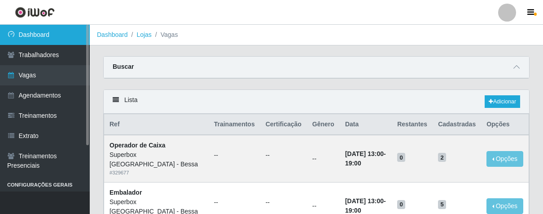
scroll to position [100, 0]
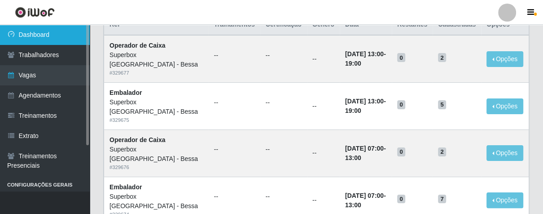
click at [34, 33] on link "Dashboard" at bounding box center [45, 35] width 90 height 20
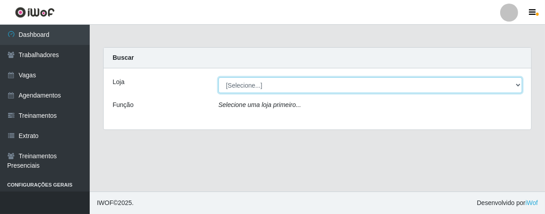
click at [515, 86] on select "[Selecione...] Superbox Brasil - Bessa" at bounding box center [370, 85] width 304 height 16
select select "206"
click at [218, 77] on select "[Selecione...] Superbox Brasil - Bessa" at bounding box center [370, 85] width 304 height 16
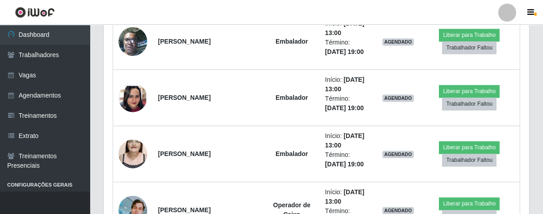
scroll to position [897, 0]
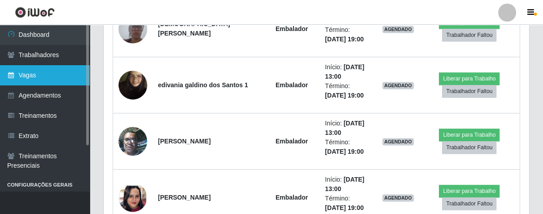
click at [50, 74] on link "Vagas" at bounding box center [45, 75] width 90 height 20
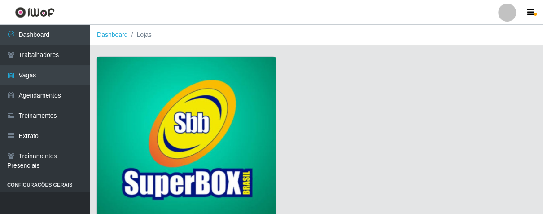
click at [176, 102] on img at bounding box center [186, 138] width 179 height 162
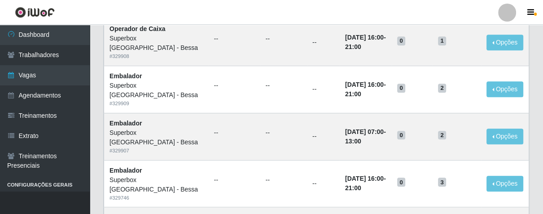
scroll to position [449, 0]
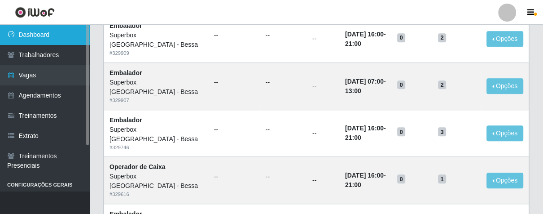
click at [49, 36] on link "Dashboard" at bounding box center [45, 35] width 90 height 20
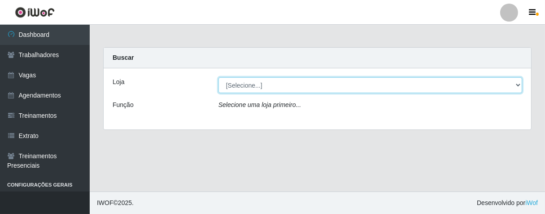
click at [517, 87] on select "[Selecione...] Superbox Brasil - Bessa" at bounding box center [370, 85] width 304 height 16
select select "206"
click at [218, 77] on select "[Selecione...] Superbox Brasil - Bessa" at bounding box center [370, 85] width 304 height 16
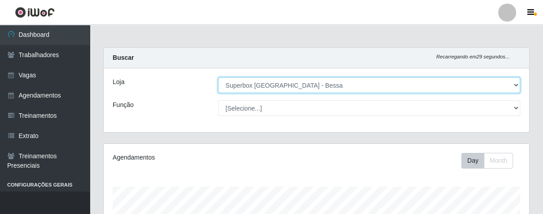
scroll to position [186, 425]
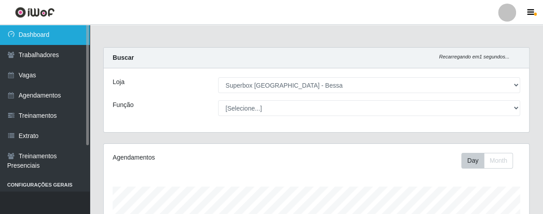
click at [43, 31] on link "Dashboard" at bounding box center [45, 35] width 90 height 20
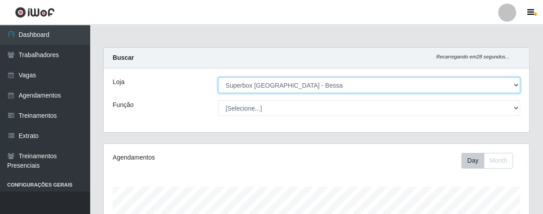
click at [516, 85] on select "[Selecione...] Superbox Brasil - Bessa" at bounding box center [369, 85] width 302 height 16
click at [218, 77] on select "[Selecione...] Superbox Brasil - Bessa" at bounding box center [369, 85] width 302 height 16
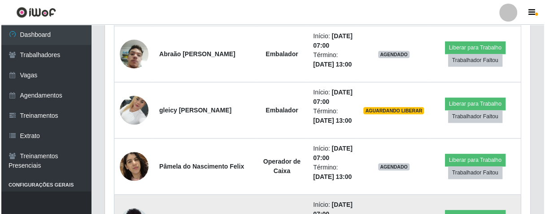
scroll to position [747, 0]
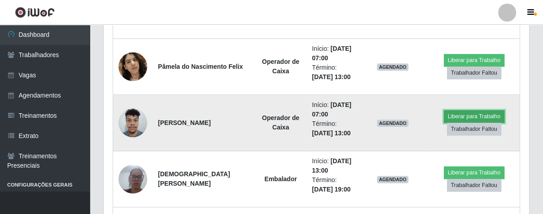
click at [450, 116] on button "Liberar para Trabalho" at bounding box center [474, 116] width 61 height 13
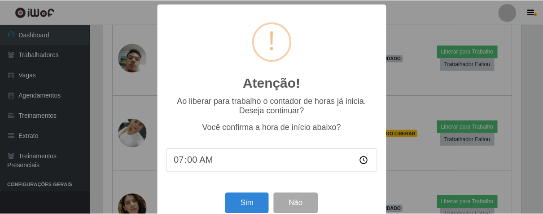
scroll to position [20, 0]
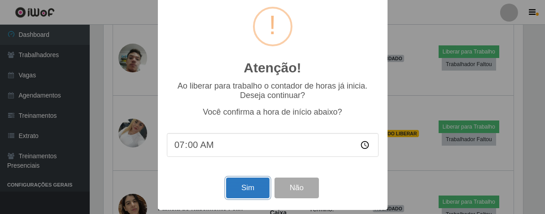
click at [251, 189] on button "Sim" at bounding box center [248, 187] width 44 height 21
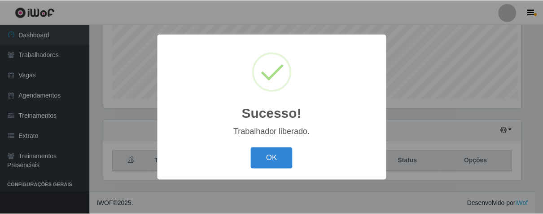
scroll to position [186, 420]
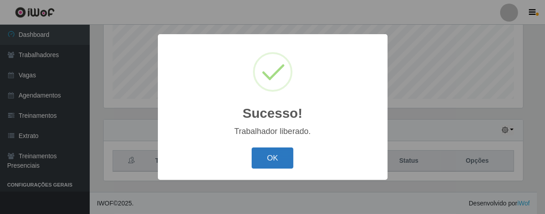
click at [265, 160] on button "OK" at bounding box center [273, 157] width 42 height 21
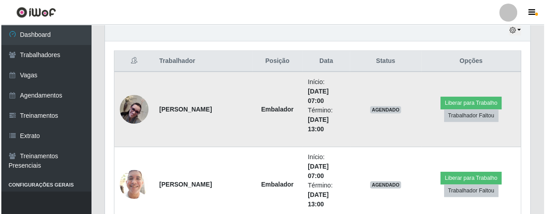
scroll to position [421, 0]
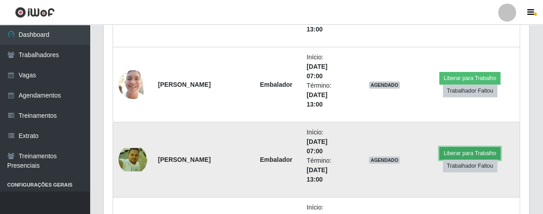
click at [446, 149] on button "Liberar para Trabalho" at bounding box center [469, 153] width 61 height 13
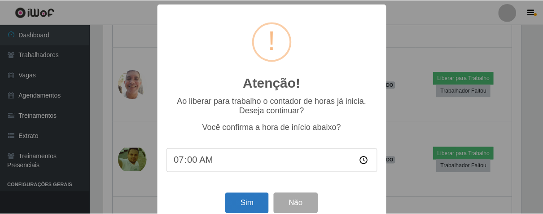
scroll to position [20, 0]
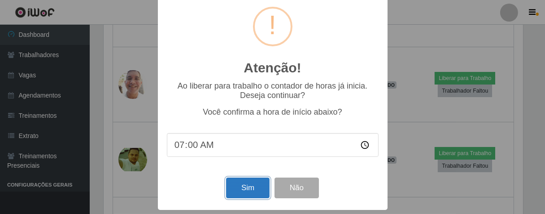
click at [249, 183] on button "Sim" at bounding box center [248, 187] width 44 height 21
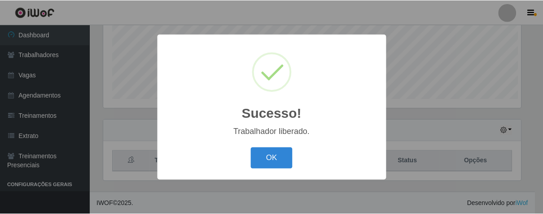
scroll to position [186, 420]
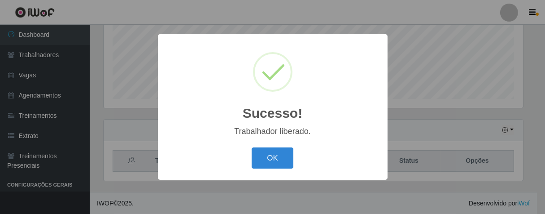
click at [265, 153] on button "OK" at bounding box center [273, 157] width 42 height 21
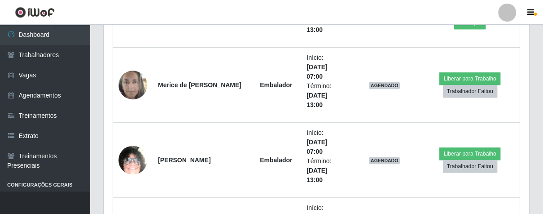
scroll to position [621, 0]
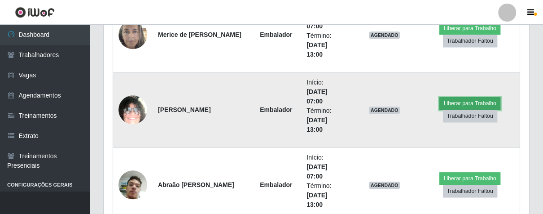
click at [460, 103] on button "Liberar para Trabalho" at bounding box center [469, 103] width 61 height 13
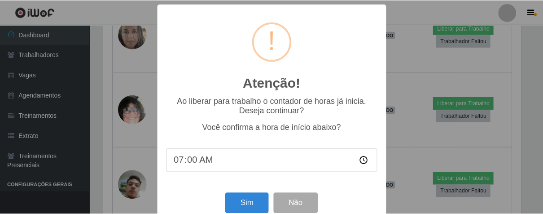
scroll to position [20, 0]
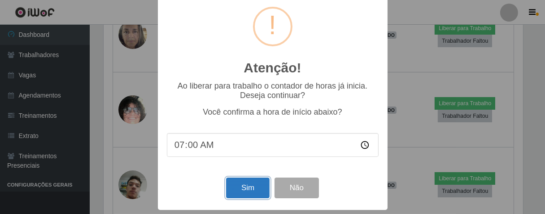
click at [240, 178] on button "Sim" at bounding box center [248, 187] width 44 height 21
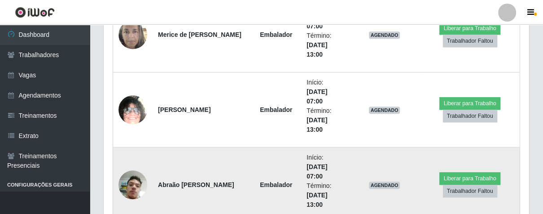
scroll to position [0, 0]
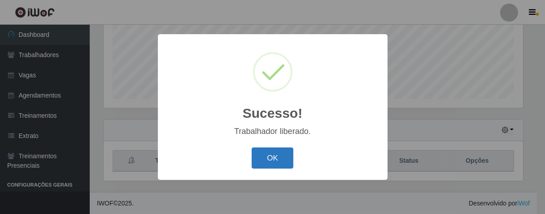
click at [258, 148] on button "OK" at bounding box center [273, 157] width 42 height 21
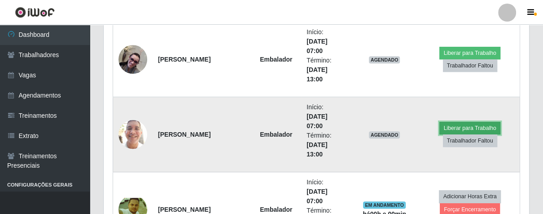
click at [452, 124] on button "Liberar para Trabalho" at bounding box center [469, 128] width 61 height 13
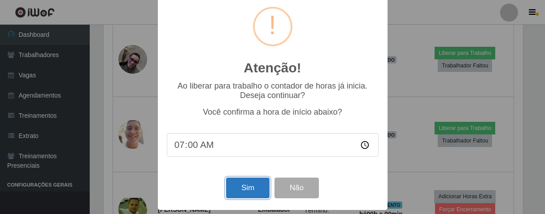
click at [244, 185] on button "Sim" at bounding box center [248, 187] width 44 height 21
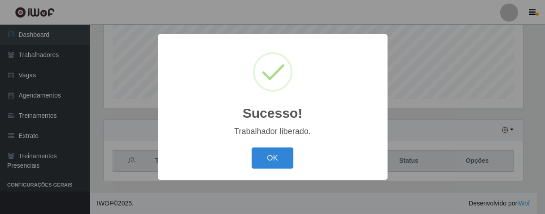
click at [277, 162] on button "OK" at bounding box center [273, 157] width 42 height 21
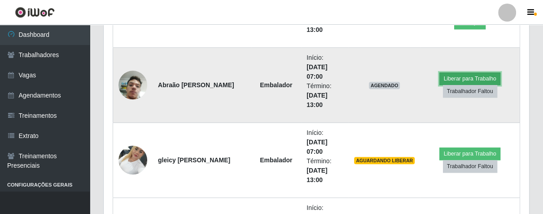
click at [454, 72] on button "Liberar para Trabalho" at bounding box center [469, 78] width 61 height 13
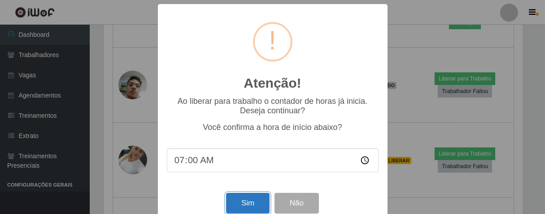
click at [264, 205] on button "Sim" at bounding box center [248, 202] width 44 height 21
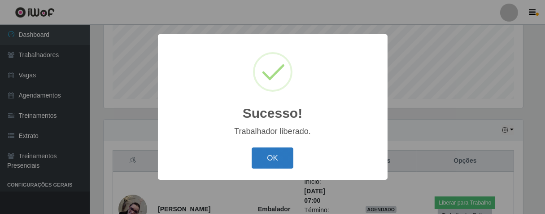
click at [268, 166] on button "OK" at bounding box center [273, 157] width 42 height 21
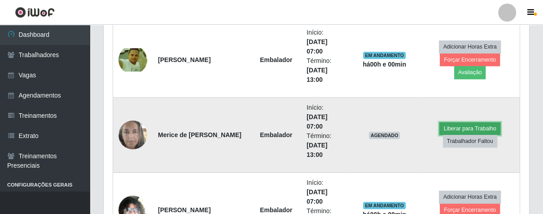
click at [441, 127] on button "Liberar para Trabalho" at bounding box center [469, 128] width 61 height 13
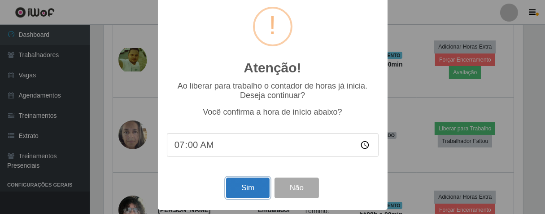
click at [240, 185] on button "Sim" at bounding box center [248, 187] width 44 height 21
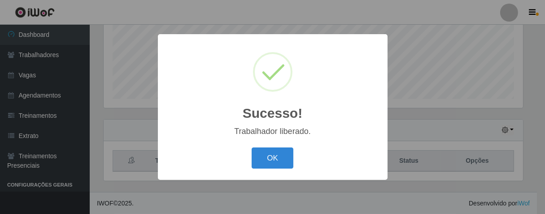
click at [291, 157] on button "OK" at bounding box center [273, 157] width 42 height 21
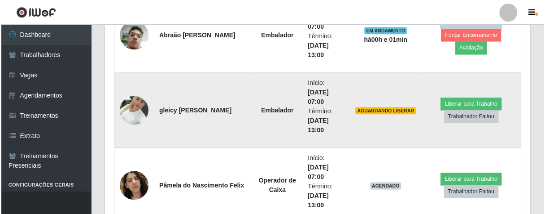
scroll to position [820, 0]
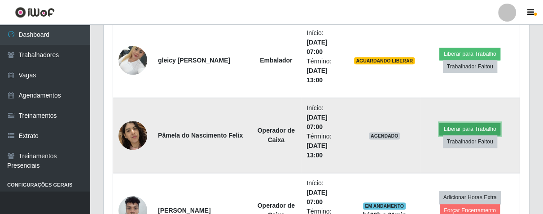
click at [446, 126] on button "Liberar para Trabalho" at bounding box center [469, 128] width 61 height 13
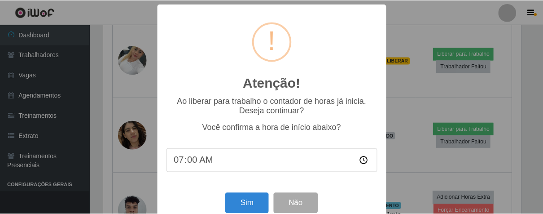
scroll to position [20, 0]
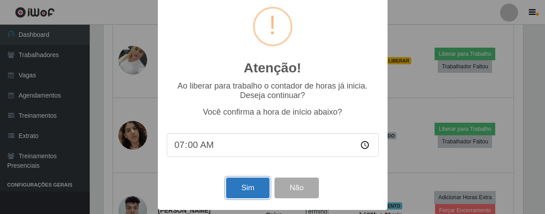
click at [248, 184] on button "Sim" at bounding box center [248, 187] width 44 height 21
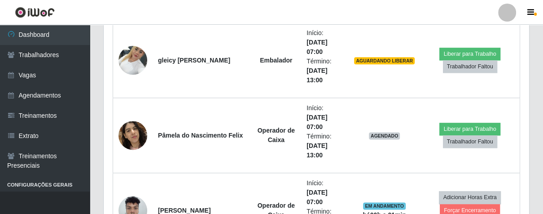
scroll to position [186, 420]
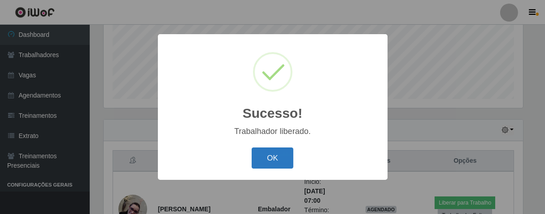
click at [262, 161] on button "OK" at bounding box center [273, 157] width 42 height 21
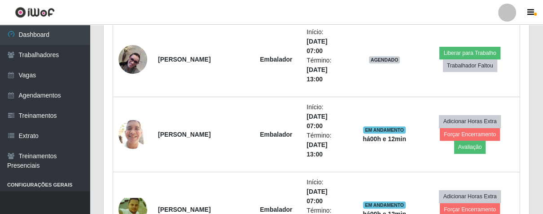
scroll to position [322, 0]
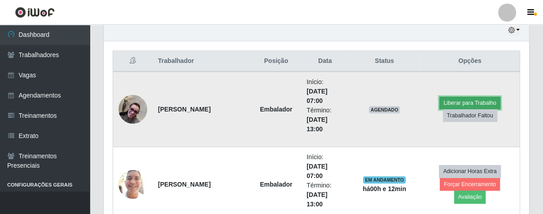
click at [461, 98] on button "Liberar para Trabalho" at bounding box center [469, 102] width 61 height 13
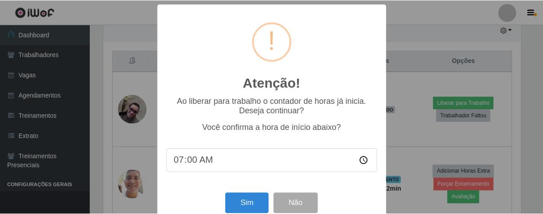
scroll to position [20, 0]
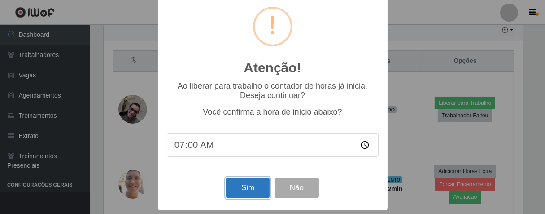
click at [231, 192] on button "Sim" at bounding box center [248, 187] width 44 height 21
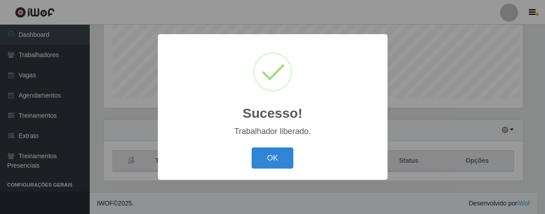
scroll to position [186, 420]
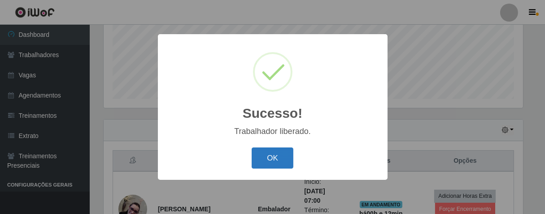
click at [269, 165] on button "OK" at bounding box center [273, 157] width 42 height 21
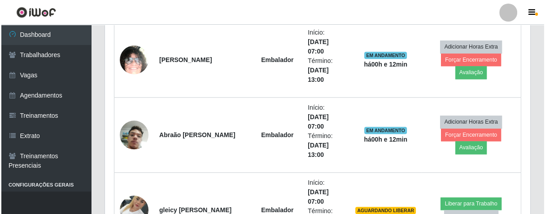
scroll to position [720, 0]
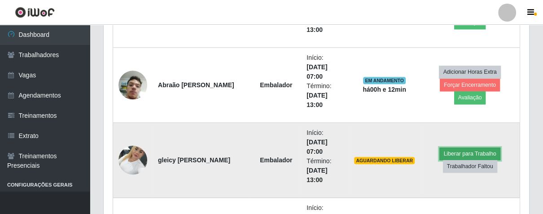
click at [439, 150] on button "Liberar para Trabalho" at bounding box center [469, 153] width 61 height 13
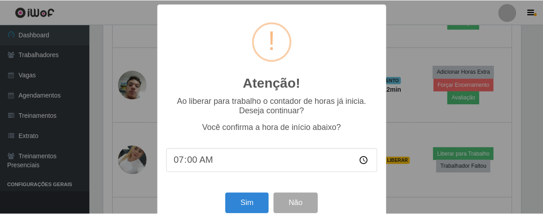
scroll to position [20, 0]
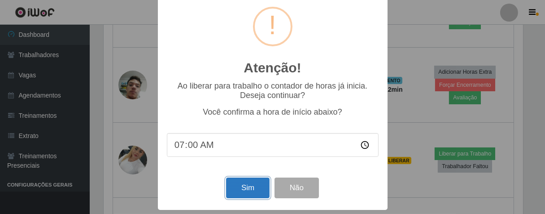
click at [255, 190] on button "Sim" at bounding box center [248, 187] width 44 height 21
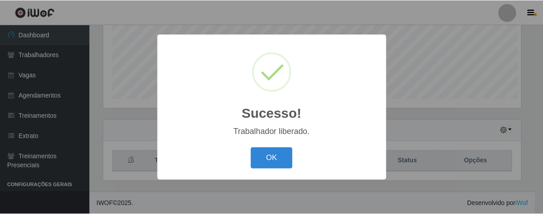
scroll to position [186, 420]
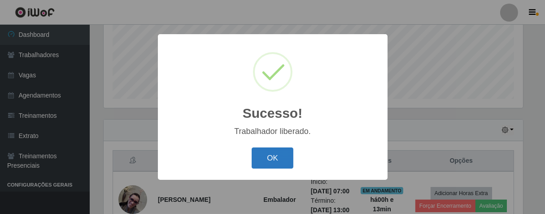
click at [257, 161] on button "OK" at bounding box center [273, 157] width 42 height 21
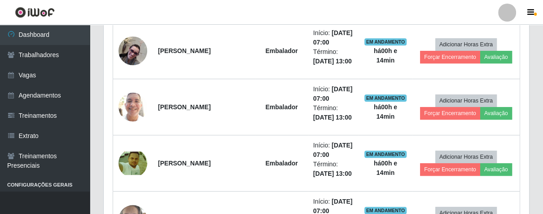
scroll to position [420, 0]
